Goal: Transaction & Acquisition: Purchase product/service

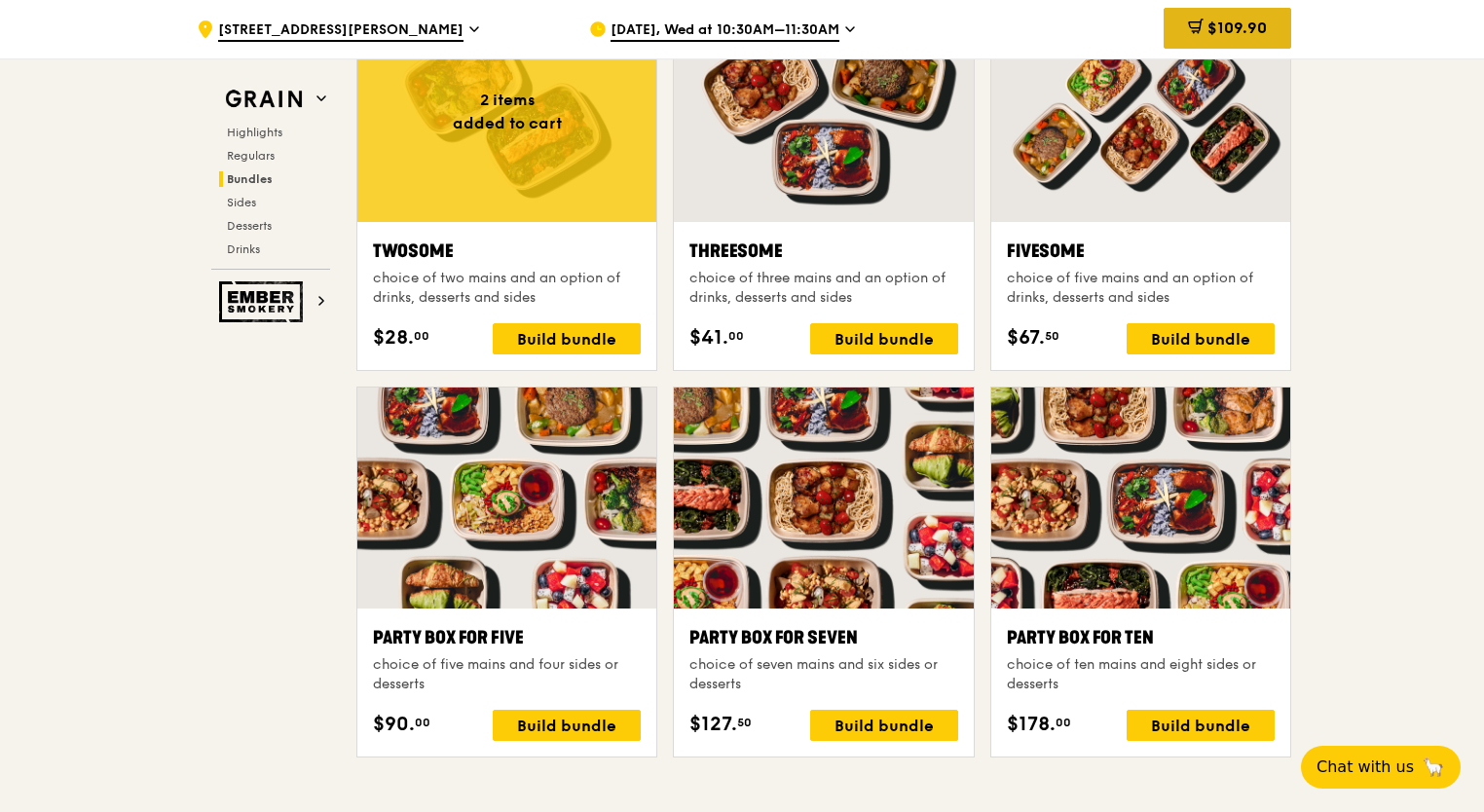
click at [1252, 21] on span "$109.90" at bounding box center [1236, 27] width 60 height 19
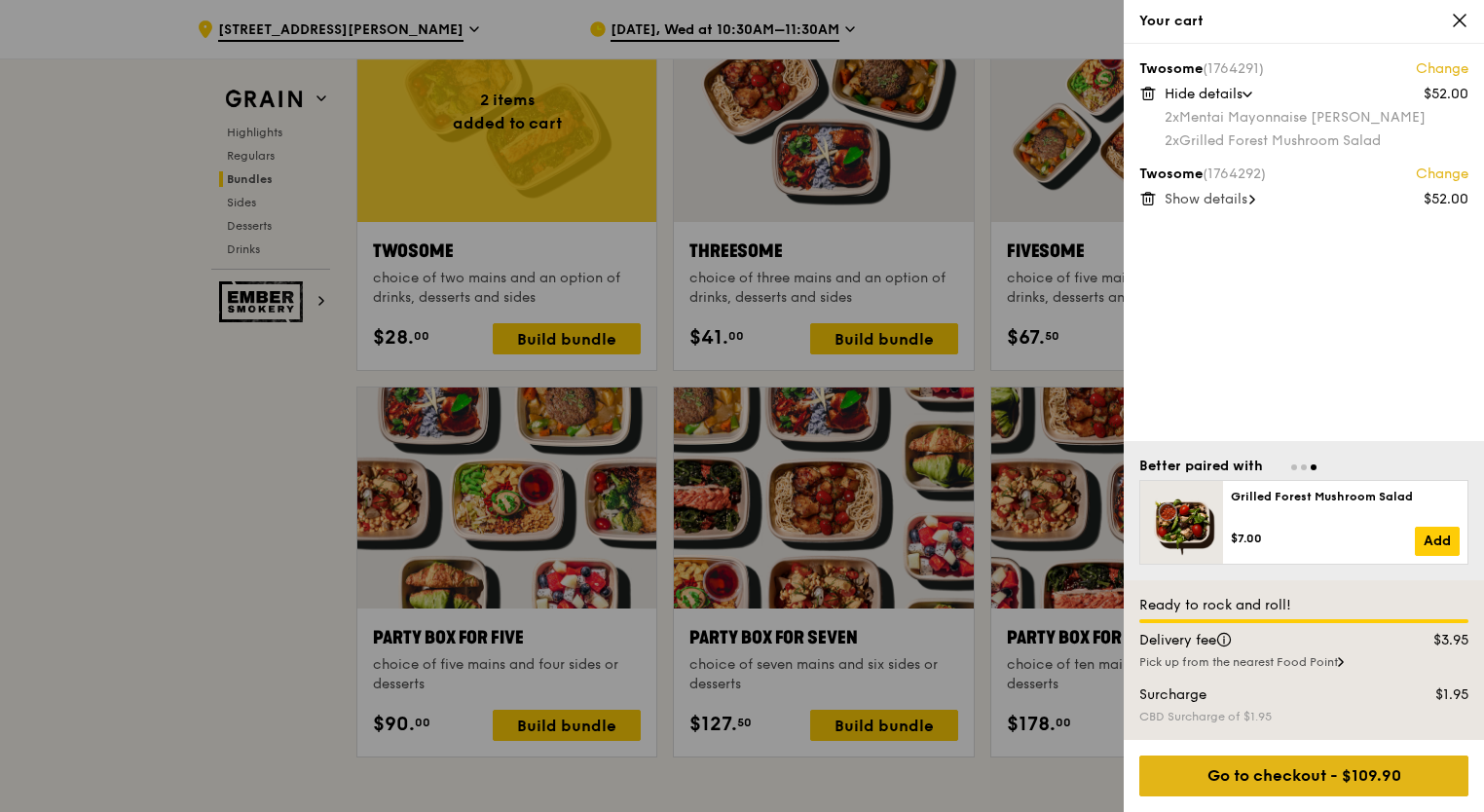
click at [1324, 782] on div "Go to checkout - $109.90" at bounding box center [1303, 776] width 329 height 41
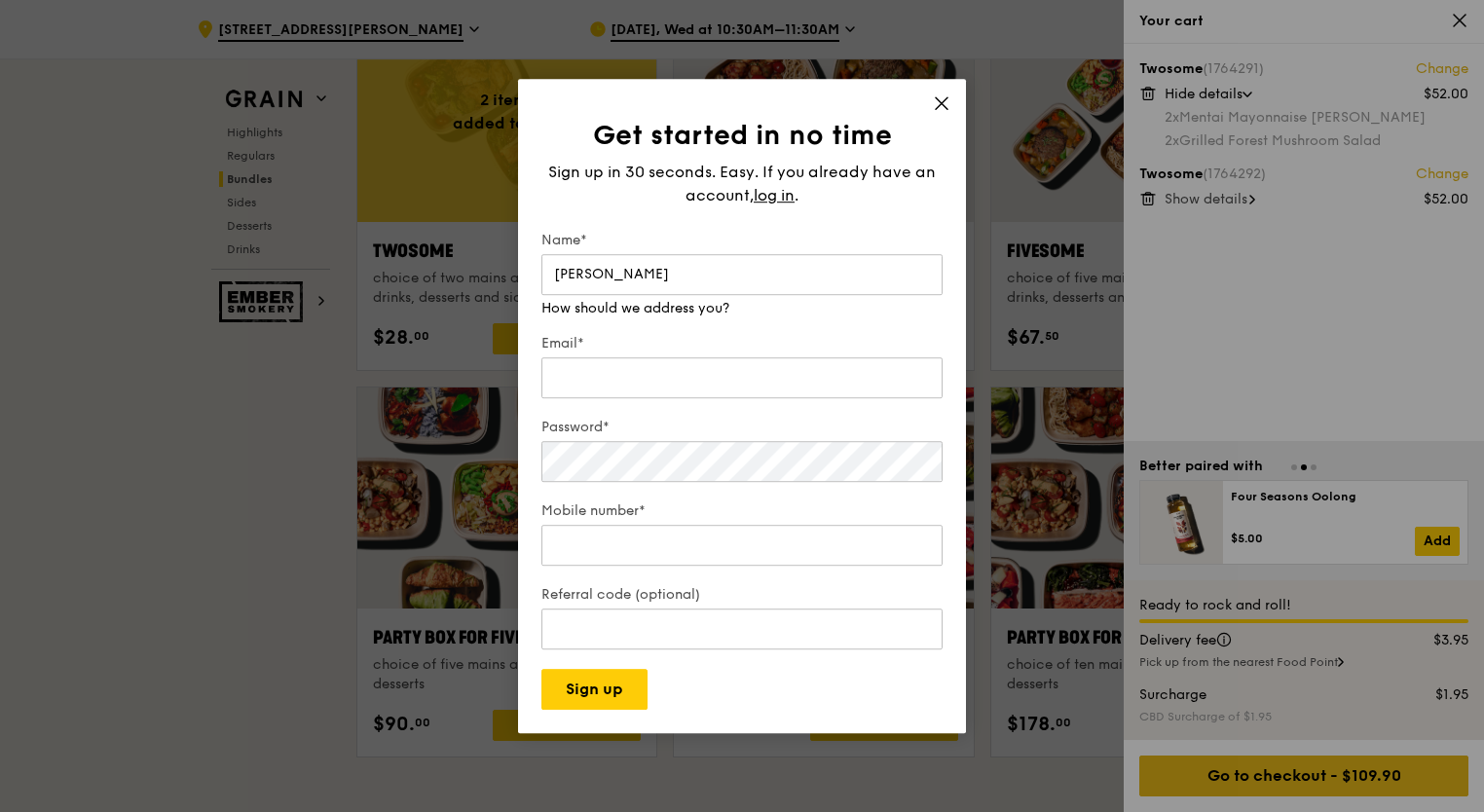
type input "[PERSON_NAME]"
type input "[PERSON_NAME][EMAIL_ADDRESS][PERSON_NAME][DOMAIN_NAME]"
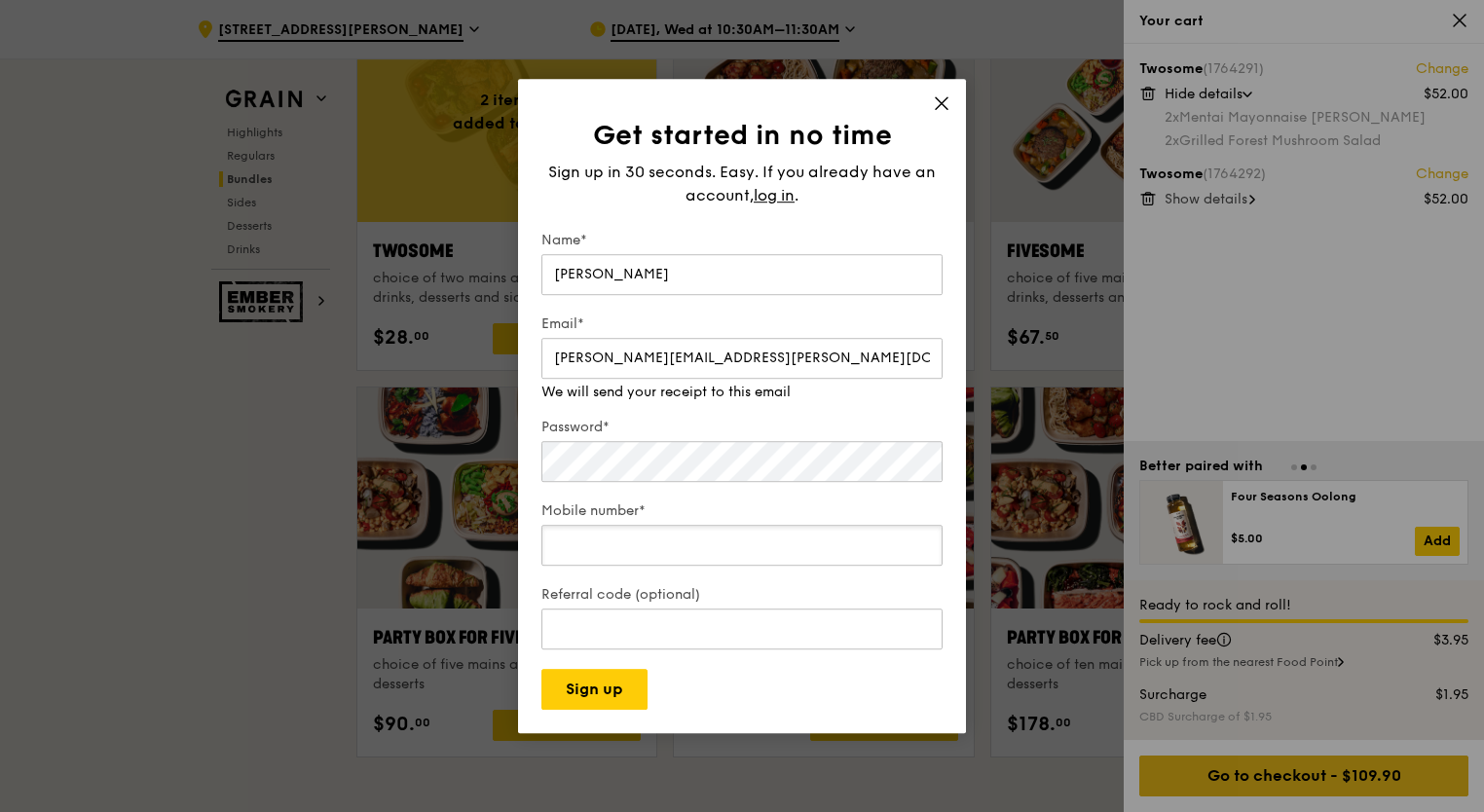
type input "93851849"
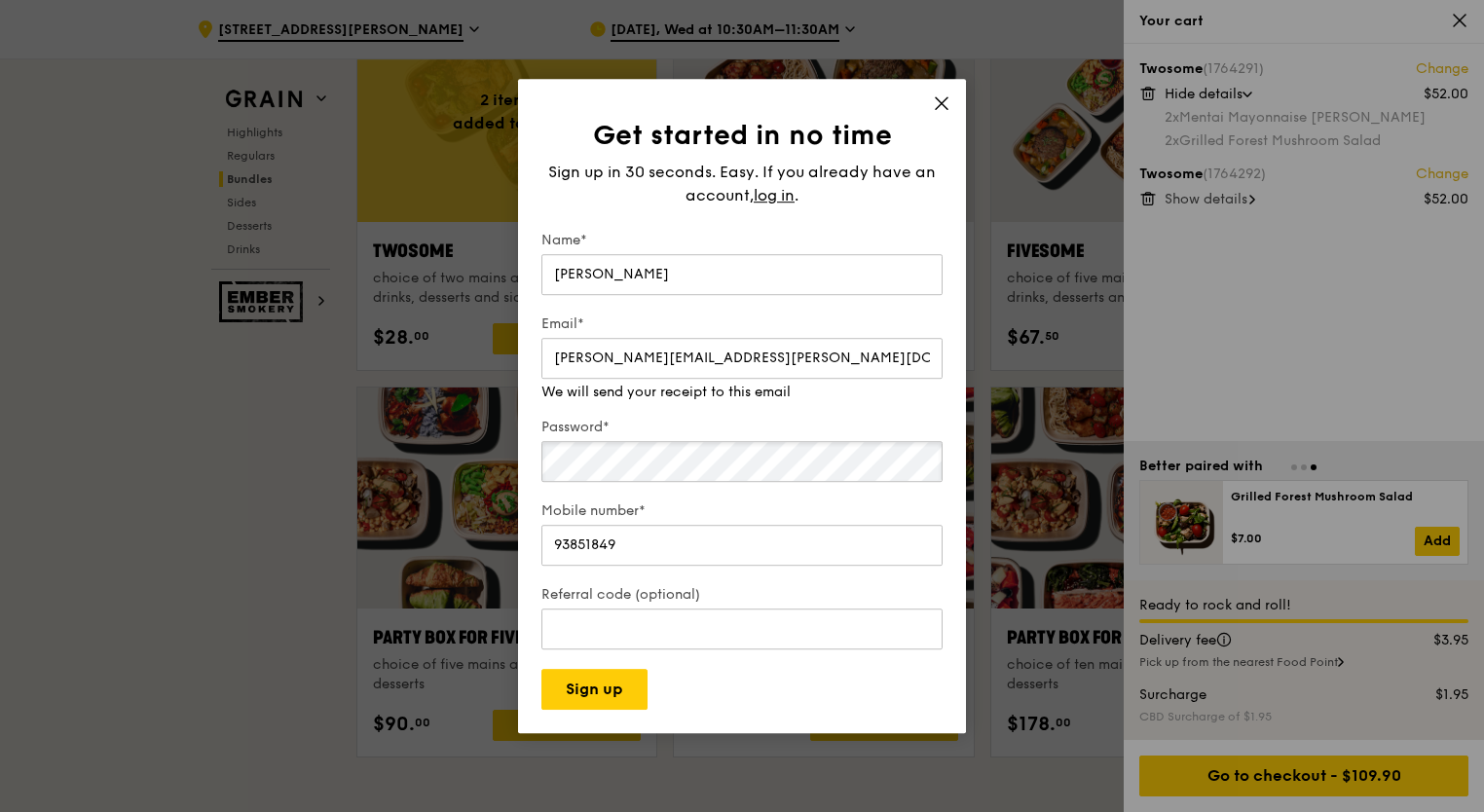
click at [741, 472] on div "Password*" at bounding box center [741, 452] width 401 height 68
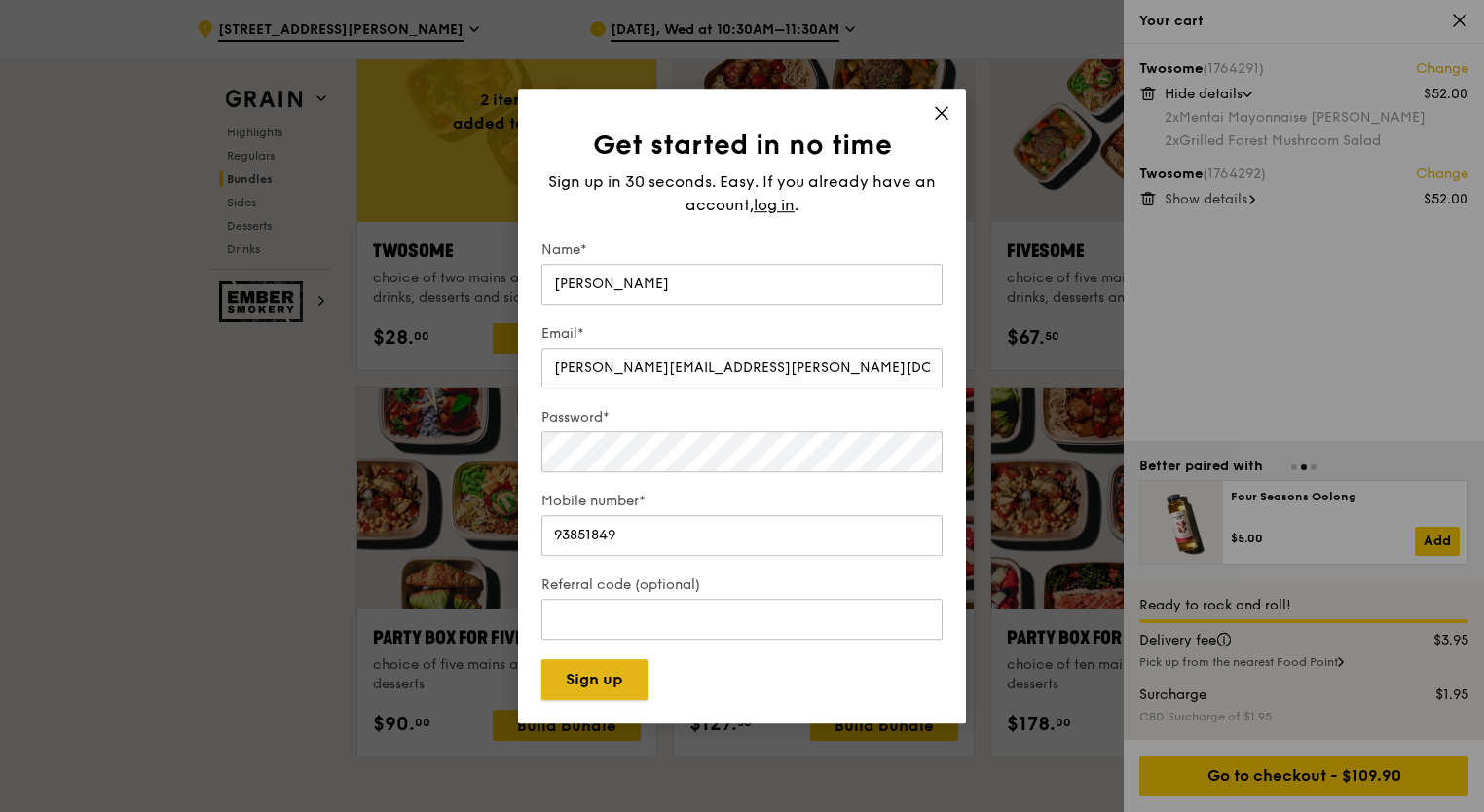
click at [629, 679] on button "Sign up" at bounding box center [594, 679] width 106 height 41
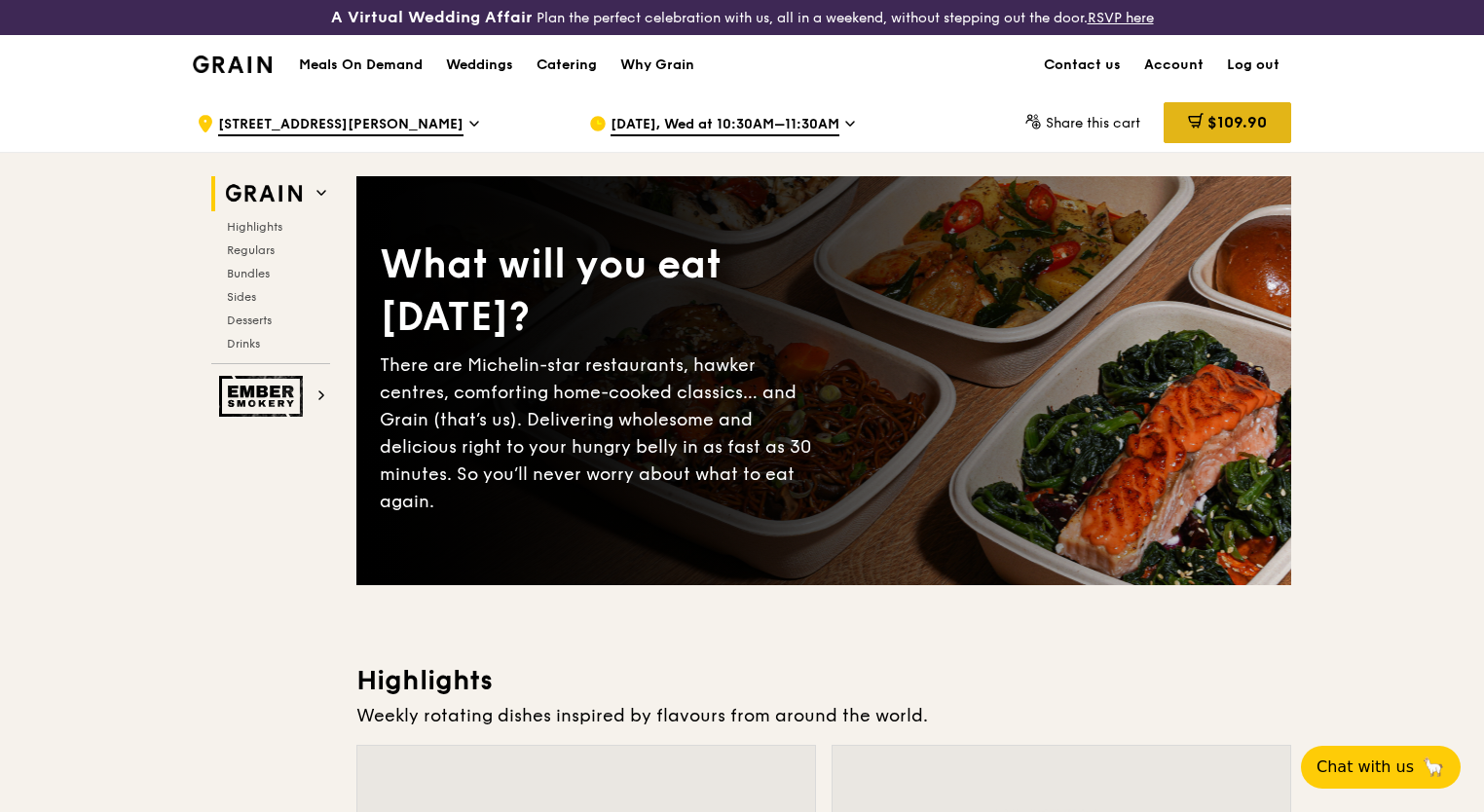
click at [1273, 123] on div "$109.90" at bounding box center [1227, 123] width 128 height 41
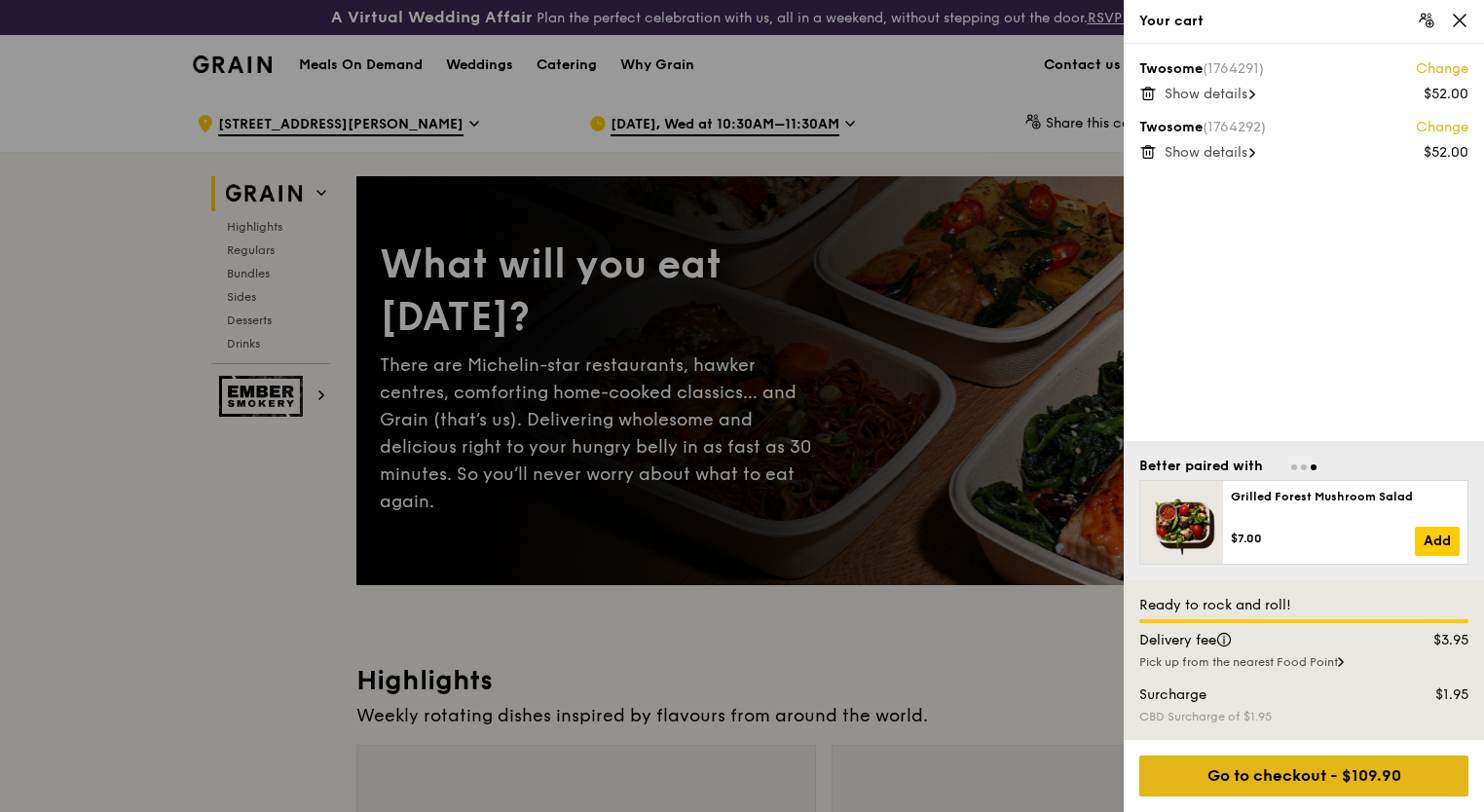
click at [1298, 777] on div "Go to checkout - $109.90" at bounding box center [1303, 776] width 329 height 41
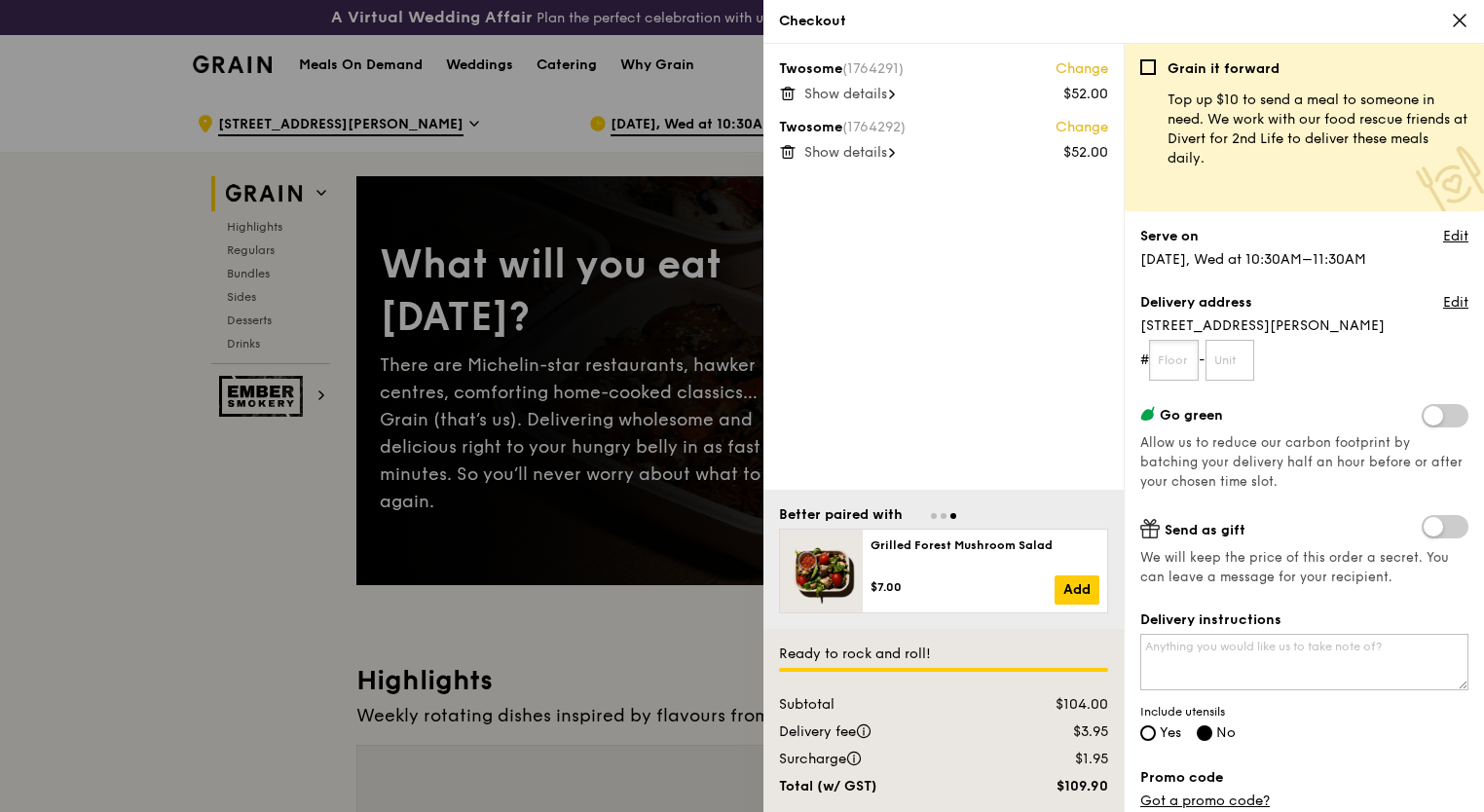
click at [1195, 356] on input "text" at bounding box center [1174, 360] width 50 height 41
type input "15"
type input "01"
click at [1205, 663] on textarea "Delivery instructions" at bounding box center [1304, 662] width 328 height 57
type textarea "Call upon arrival"
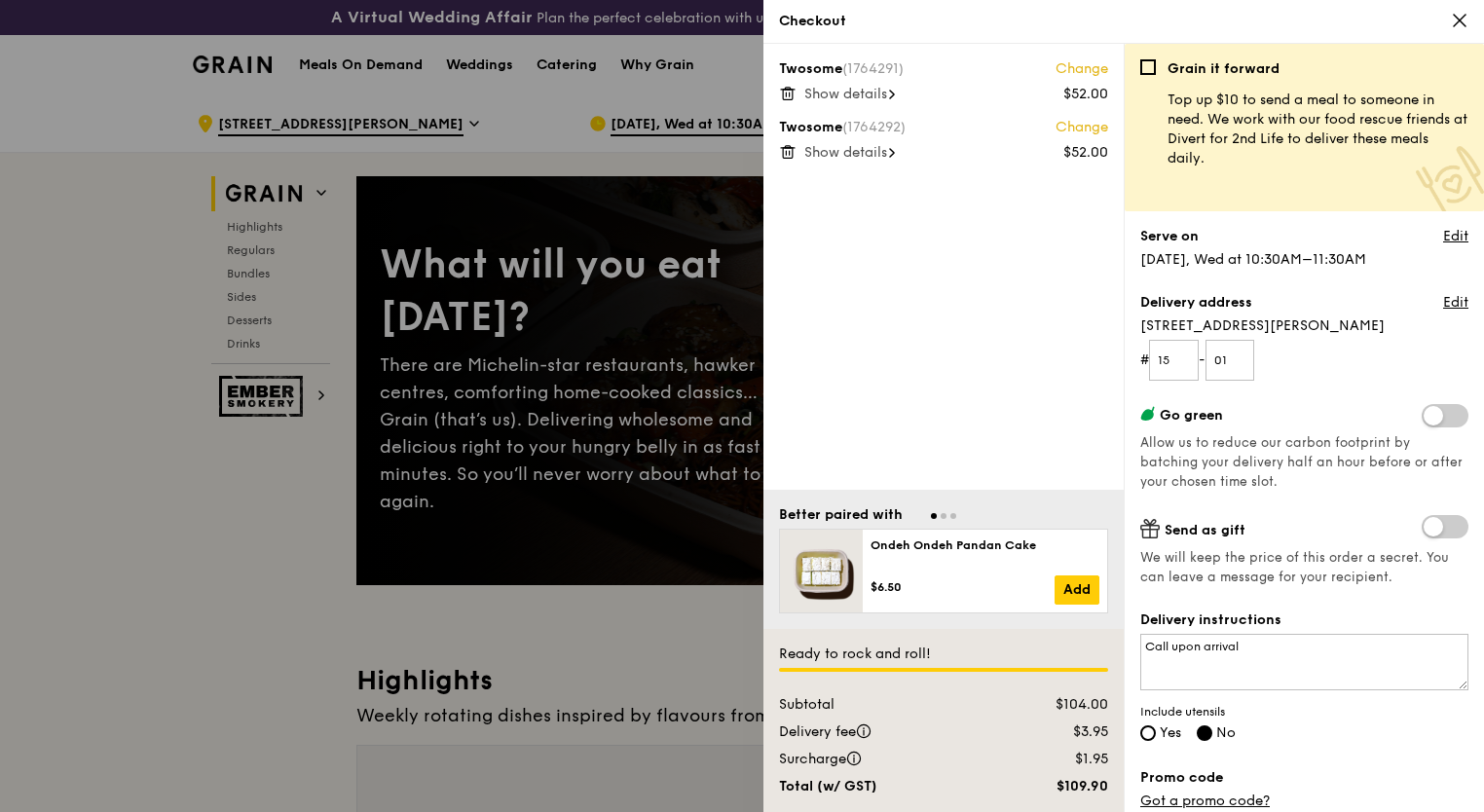
click at [1157, 743] on div "Delivery instructions Call upon arrival Include utensils Yes No" at bounding box center [1304, 677] width 328 height 135
click at [1151, 730] on input "Yes" at bounding box center [1148, 733] width 16 height 16
radio input "true"
radio input "false"
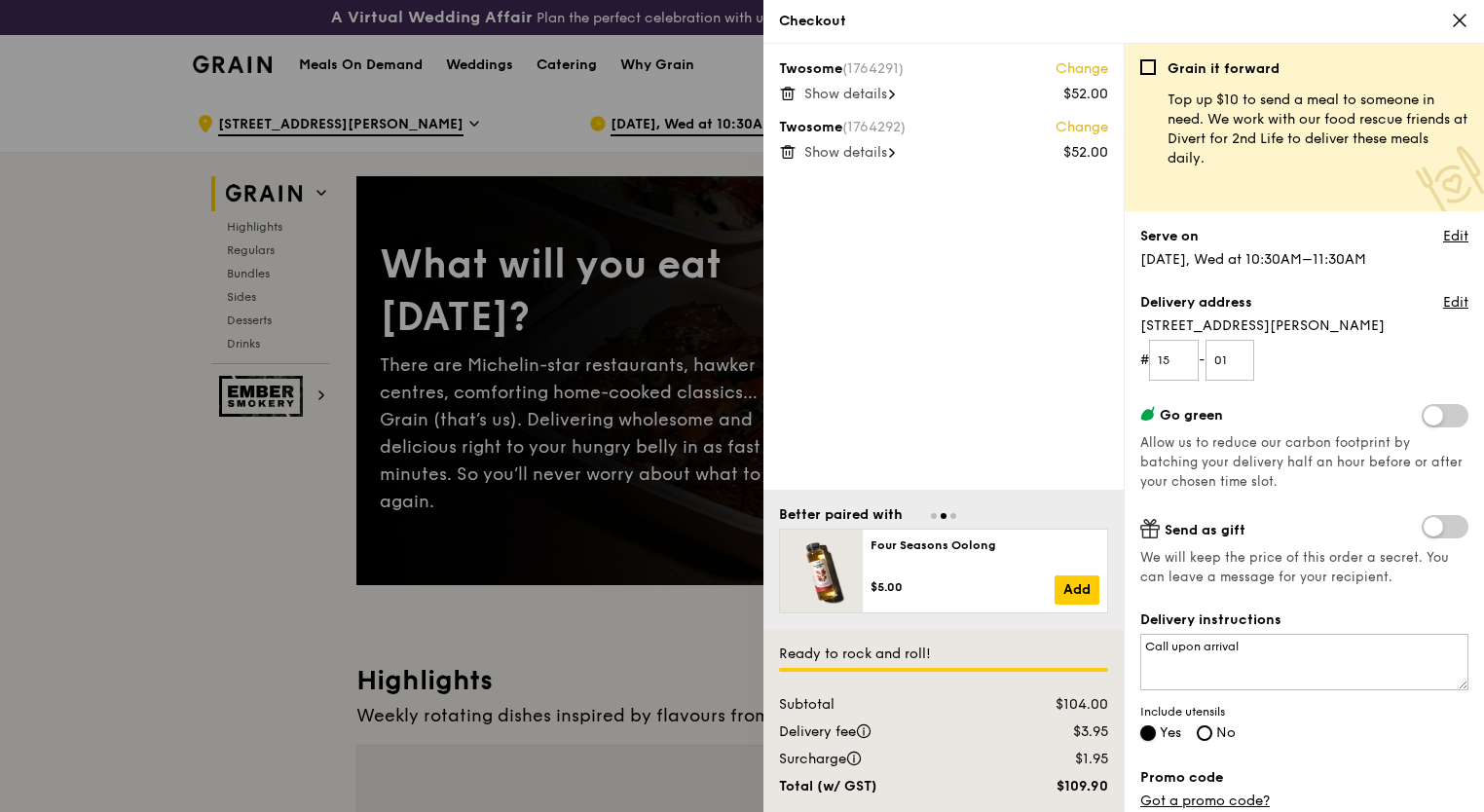
radio input "true"
click at [1161, 731] on span "Yes" at bounding box center [1171, 732] width 21 height 17
click at [1156, 731] on input "Yes" at bounding box center [1148, 733] width 16 height 16
radio input "true"
radio input "false"
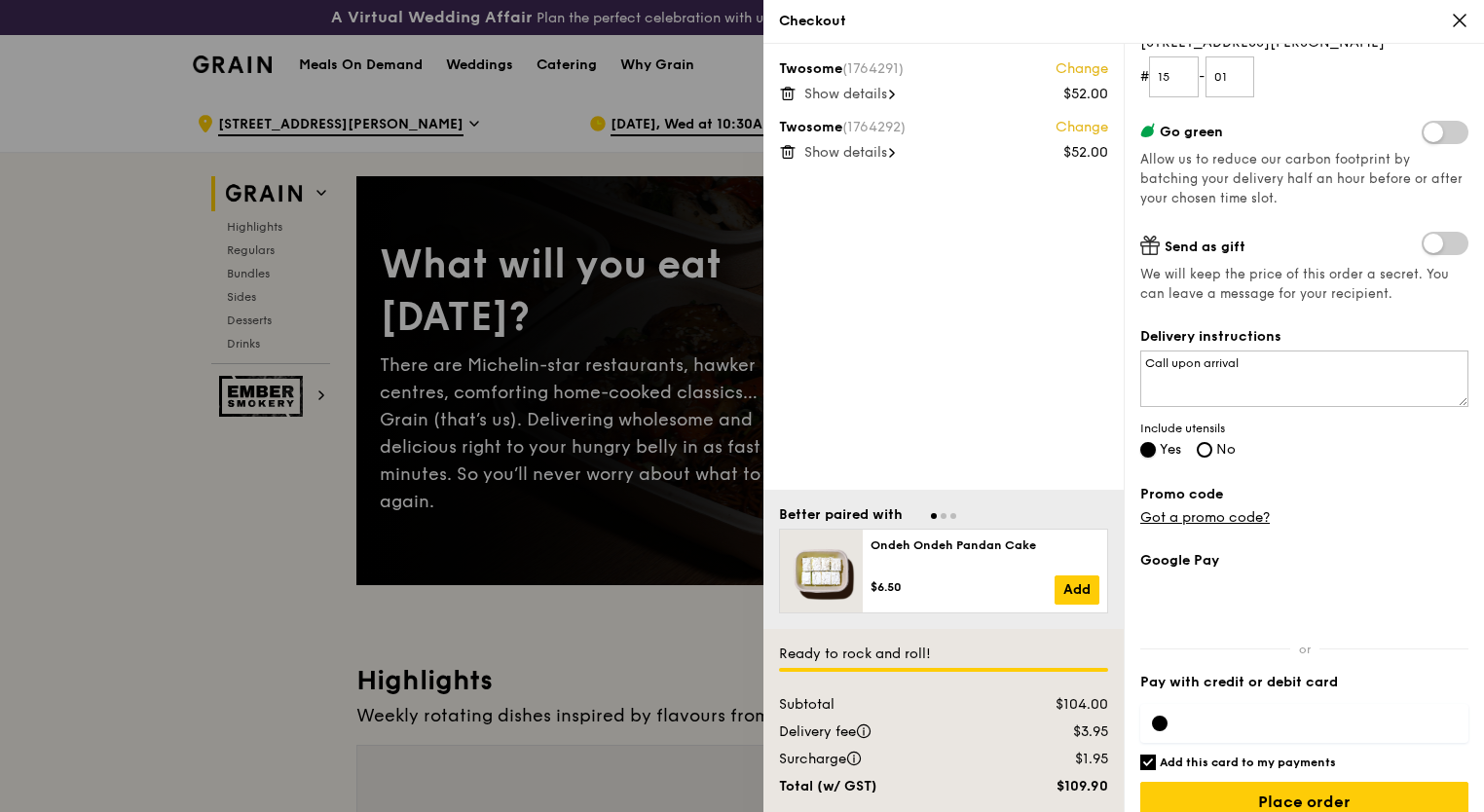
scroll to position [307, 0]
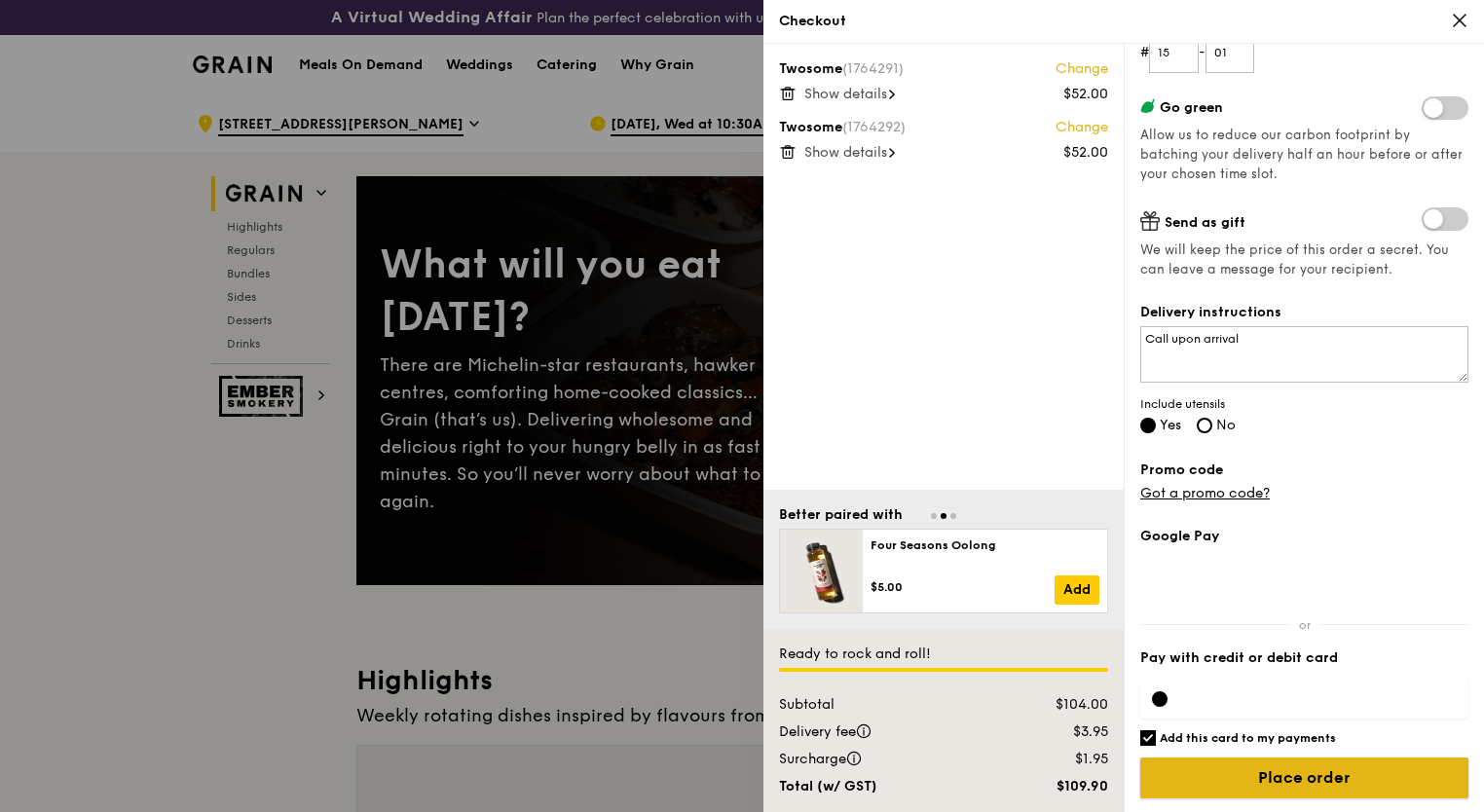
click at [1370, 786] on input "Place order" at bounding box center [1304, 778] width 328 height 41
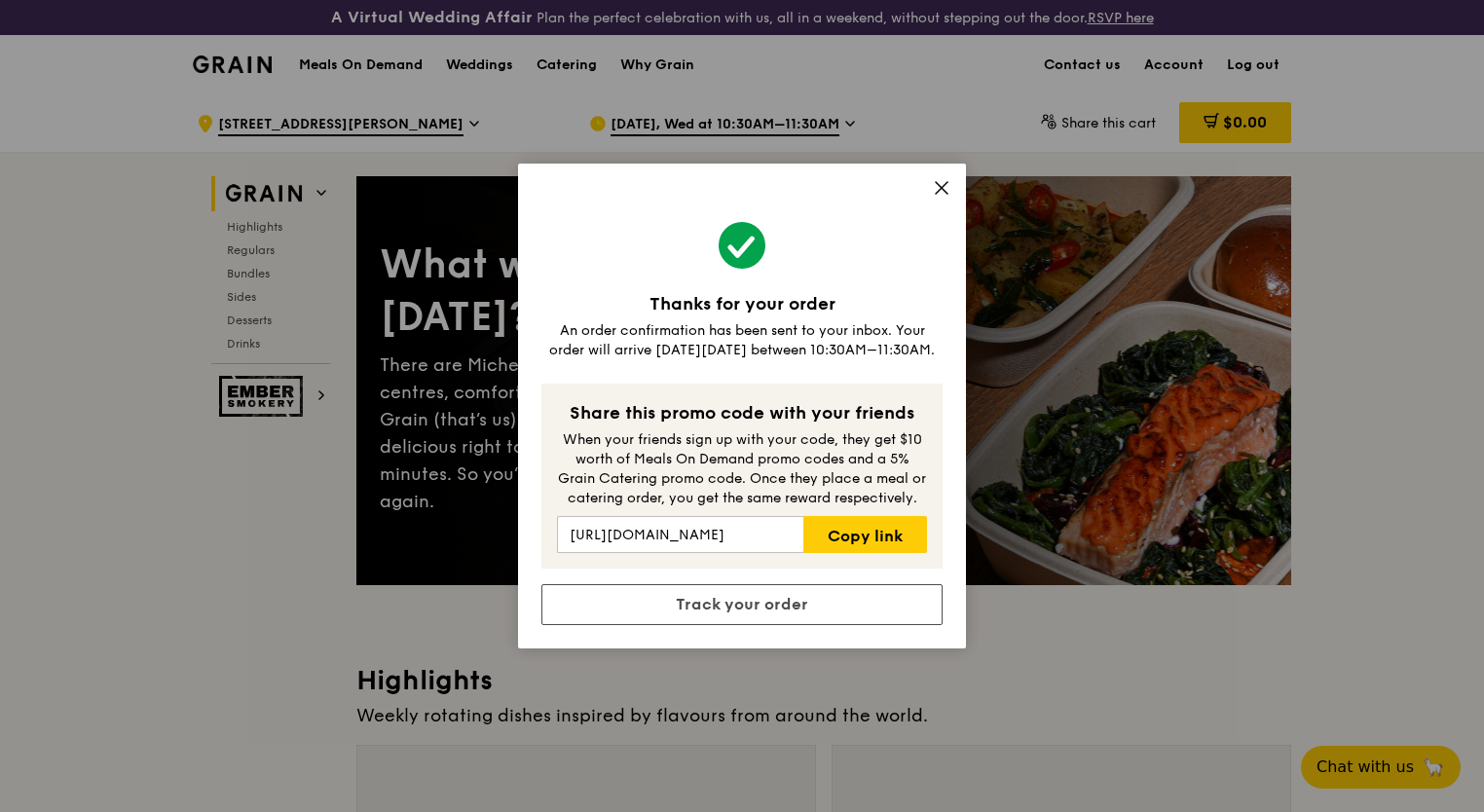
click at [942, 187] on icon at bounding box center [941, 187] width 12 height 12
